Goal: Check status: Check status

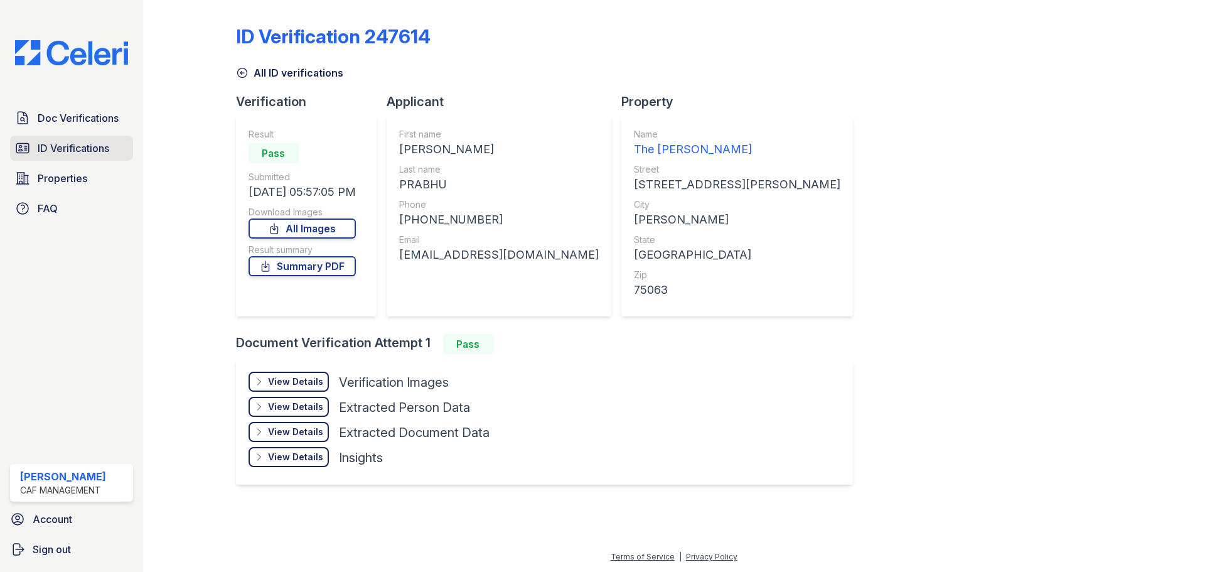
click at [97, 143] on span "ID Verifications" at bounding box center [74, 148] width 72 height 15
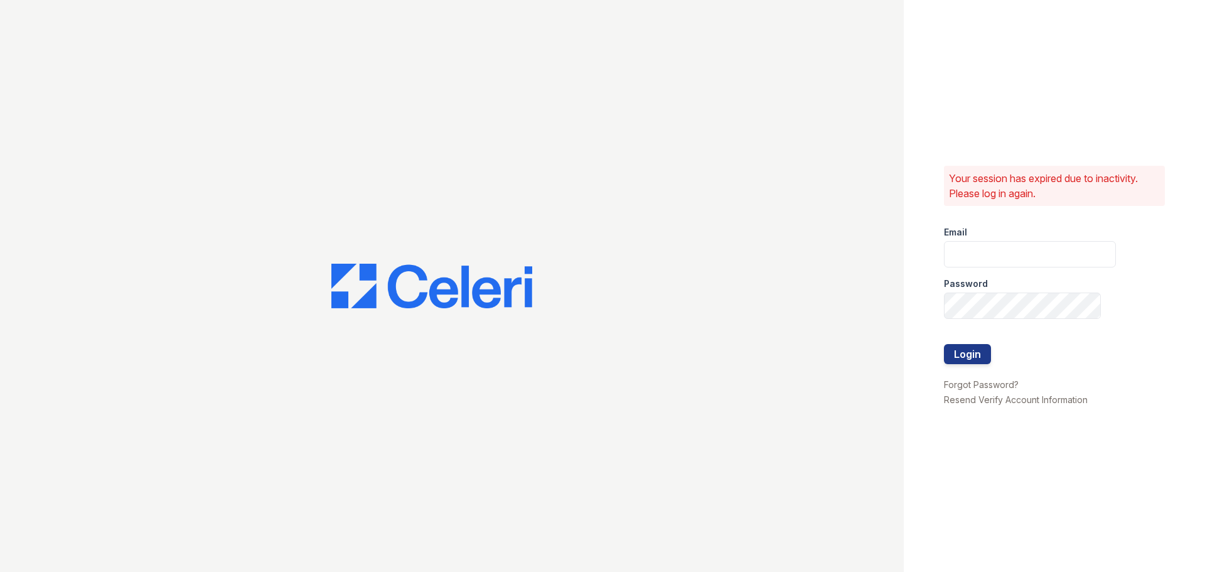
type input "[EMAIL_ADDRESS][DOMAIN_NAME]"
click at [944, 344] on button "Login" at bounding box center [967, 354] width 47 height 20
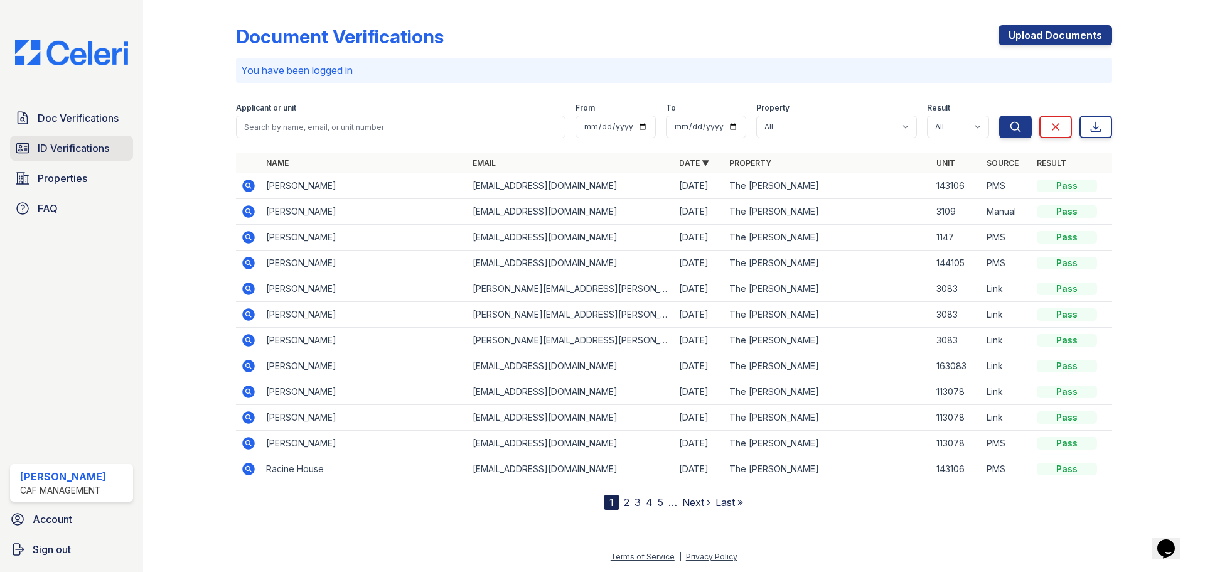
click at [86, 149] on span "ID Verifications" at bounding box center [74, 148] width 72 height 15
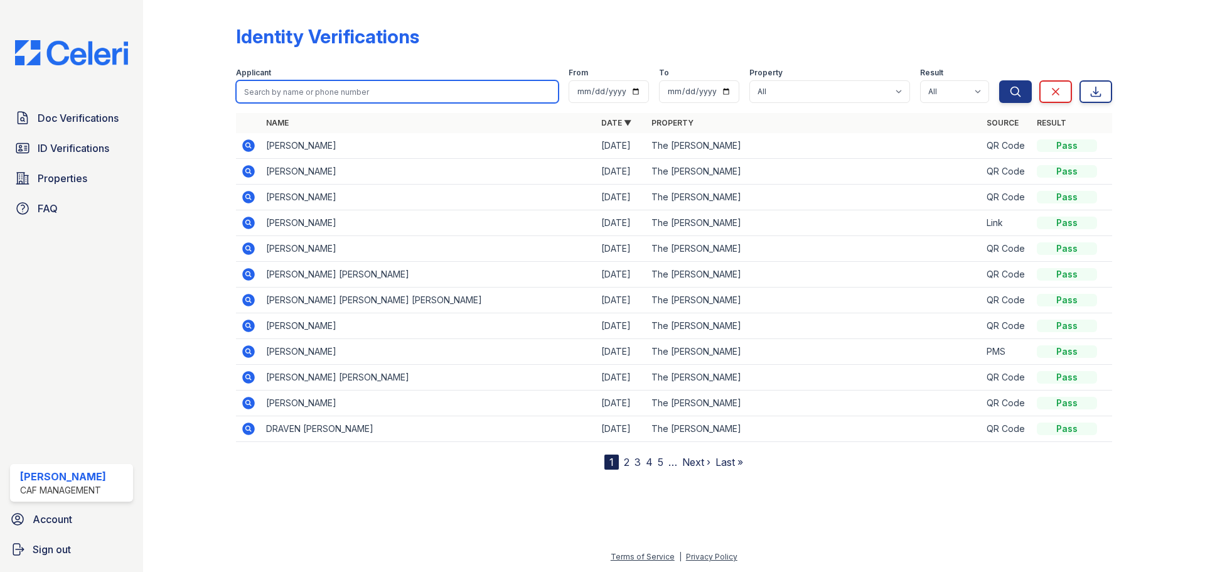
click at [326, 94] on input "search" at bounding box center [397, 91] width 323 height 23
type input "hassan"
click at [999, 80] on button "Search" at bounding box center [1015, 91] width 33 height 23
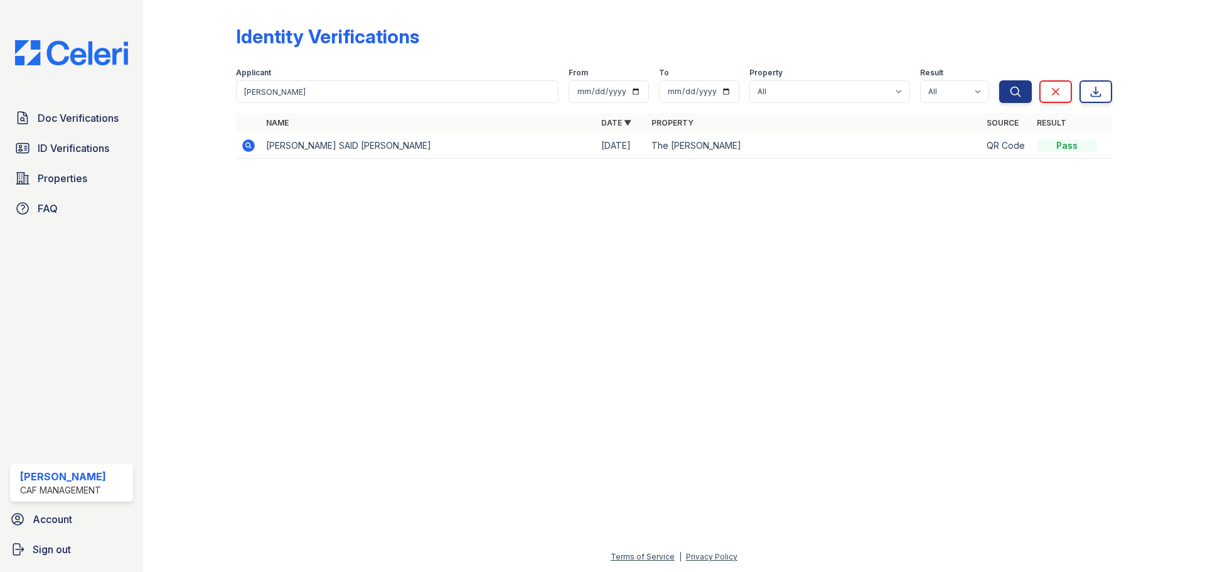
click at [247, 144] on icon at bounding box center [247, 144] width 3 height 3
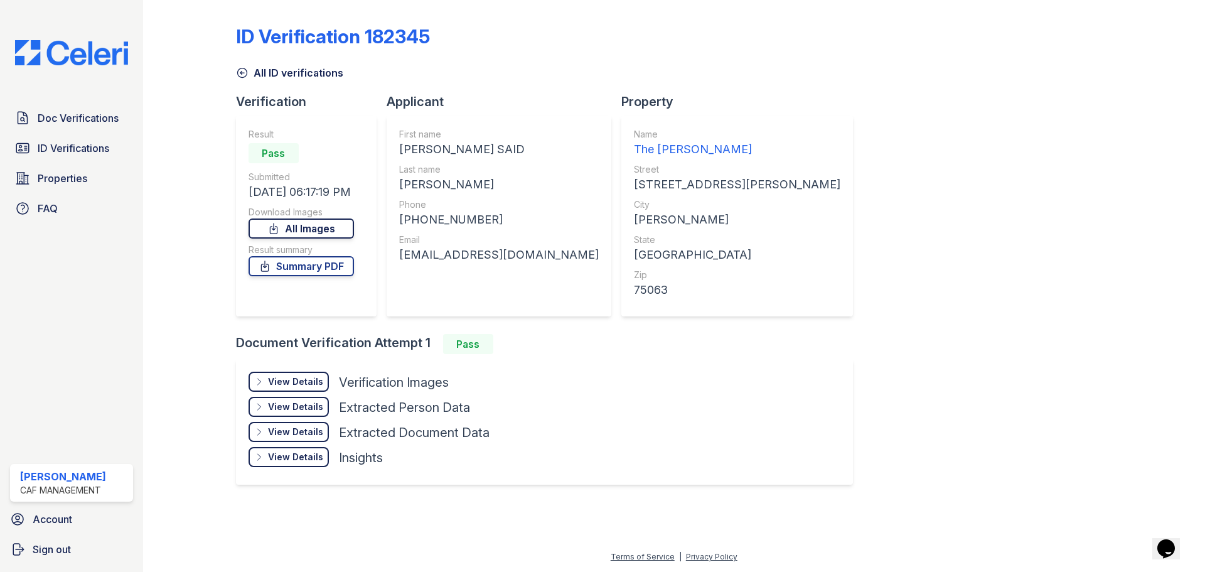
click at [280, 229] on icon at bounding box center [273, 228] width 13 height 13
